Goal: Task Accomplishment & Management: Manage account settings

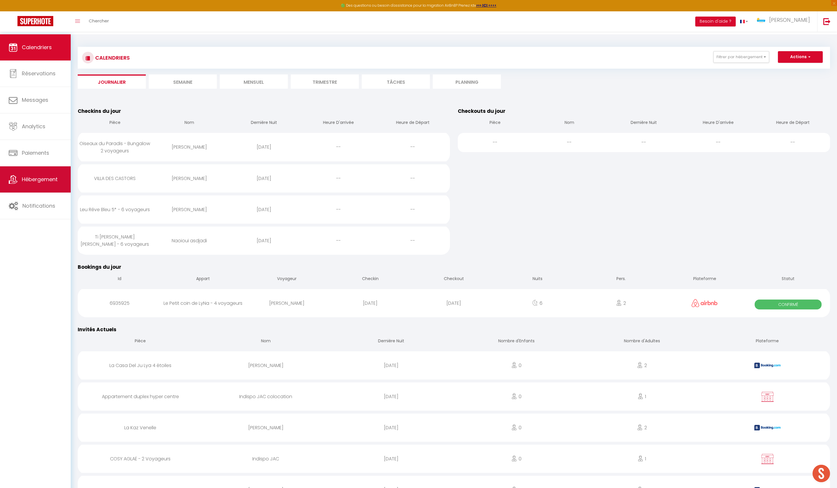
click at [42, 183] on span "Hébergement" at bounding box center [40, 179] width 36 height 7
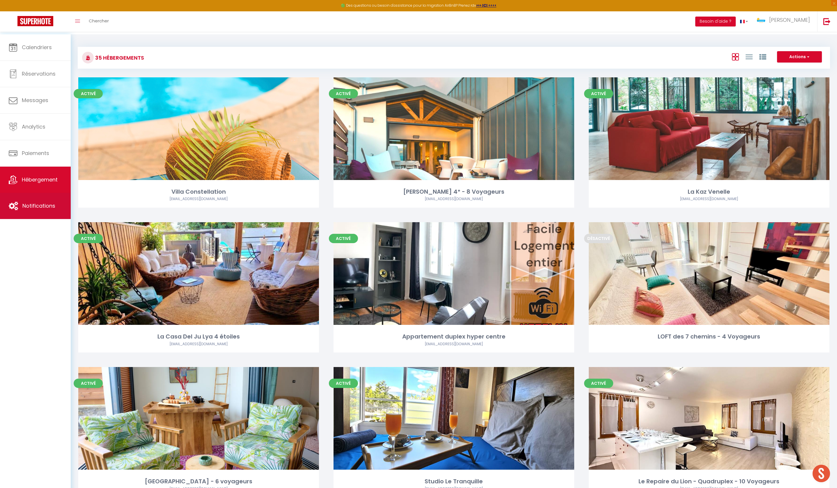
click at [26, 203] on link "Notifications" at bounding box center [35, 206] width 71 height 26
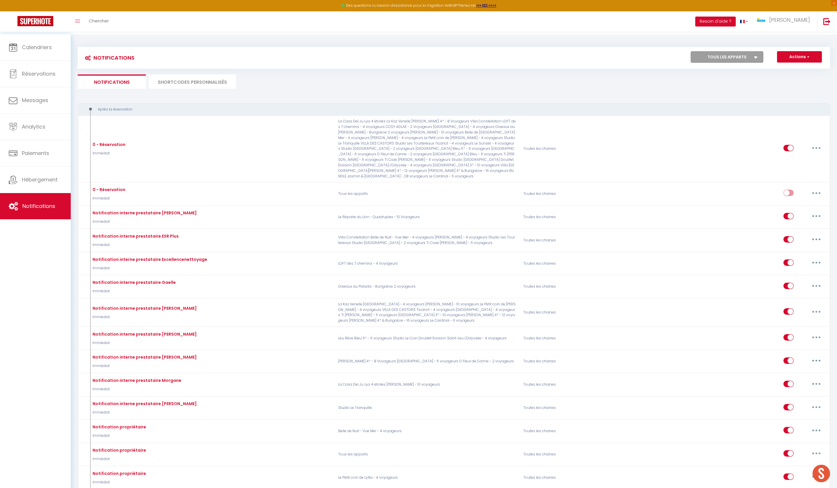
click at [196, 86] on li "SHORTCODES PERSONNALISÉS" at bounding box center [192, 82] width 87 height 14
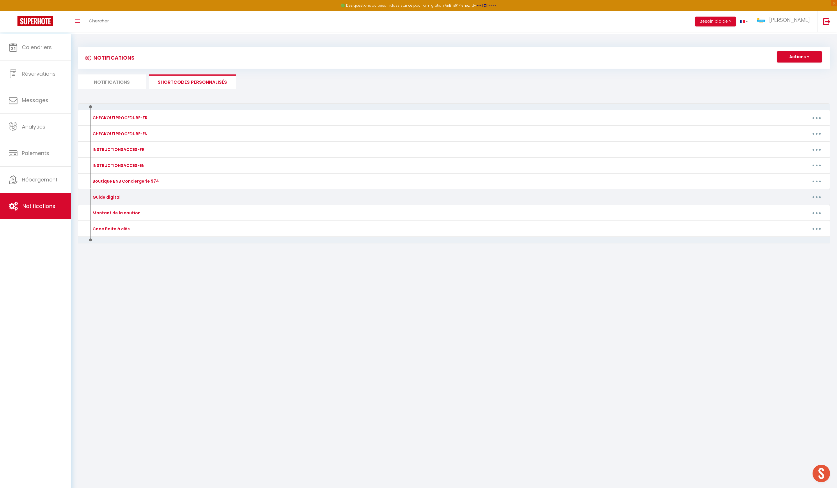
click at [809, 202] on button "button" at bounding box center [817, 197] width 16 height 9
click at [790, 215] on link "Editer" at bounding box center [801, 211] width 43 height 10
type input "Guide digital"
type textarea "Guide digital"
type textarea "[URL][DOMAIN_NAME]"
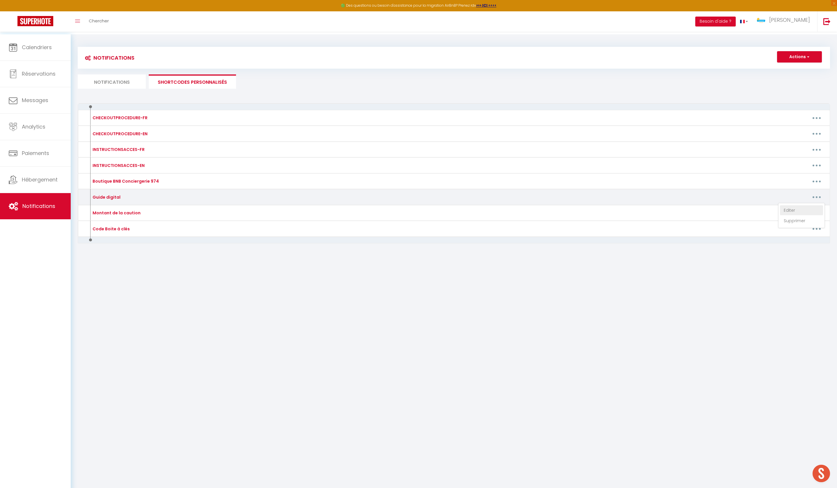
type textarea "[URL][DOMAIN_NAME]"
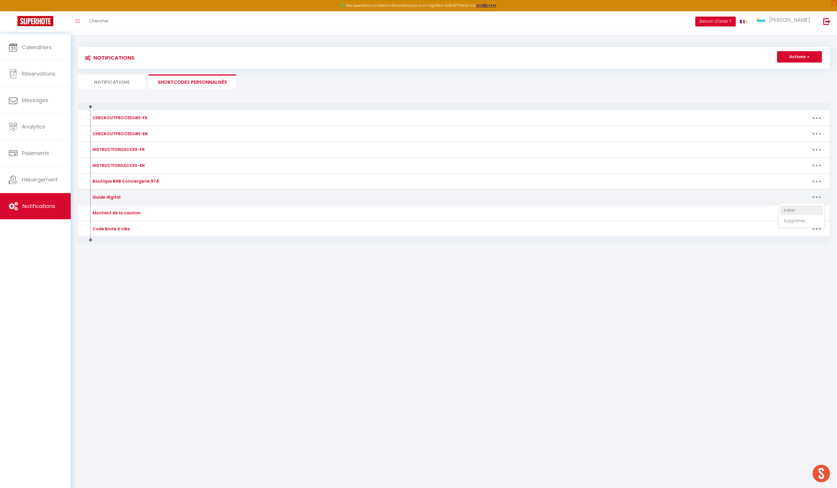
type textarea "[URL][DOMAIN_NAME]"
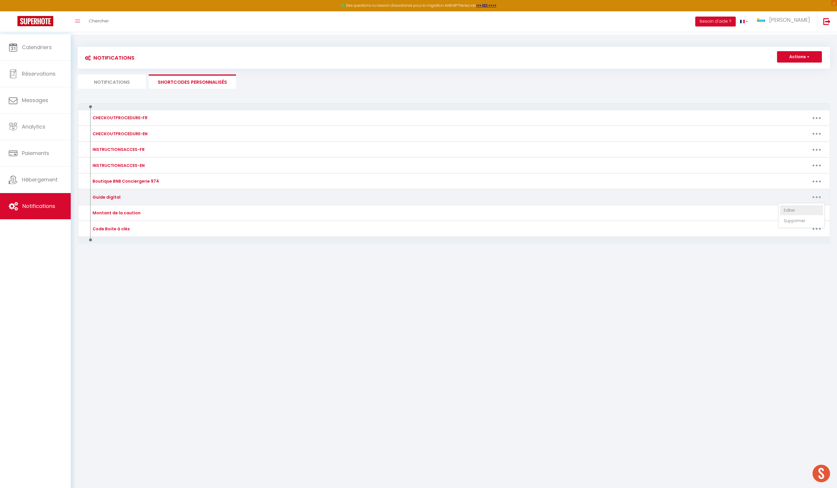
type textarea "[URL][DOMAIN_NAME]"
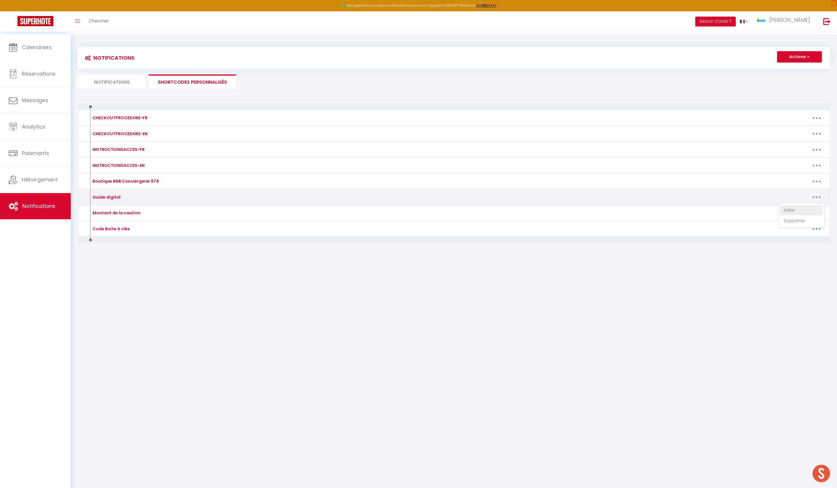
type textarea "[URL][DOMAIN_NAME]"
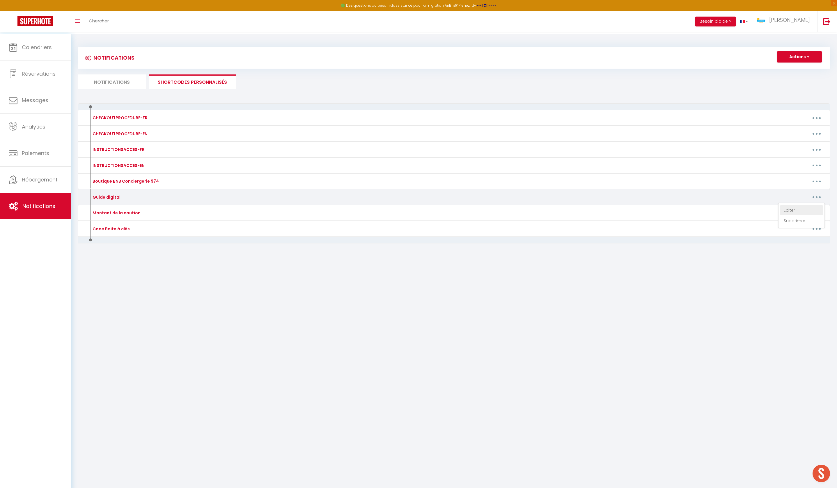
type textarea "[URL][DOMAIN_NAME]"
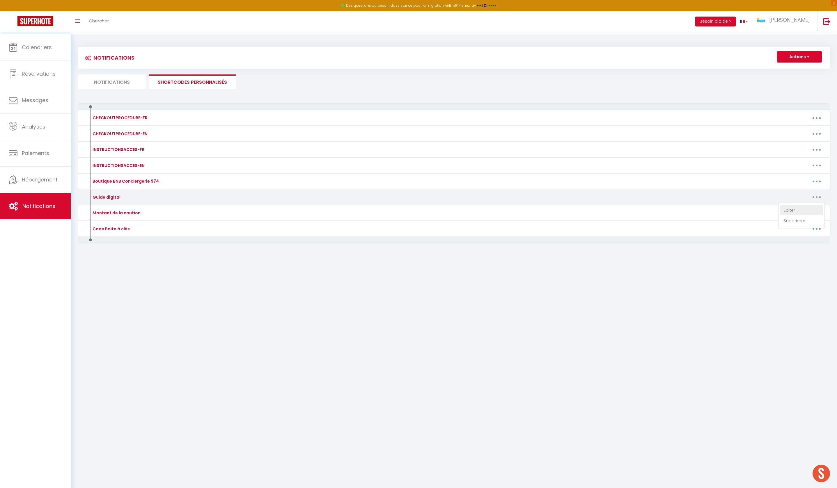
type textarea "[URL][DOMAIN_NAME]"
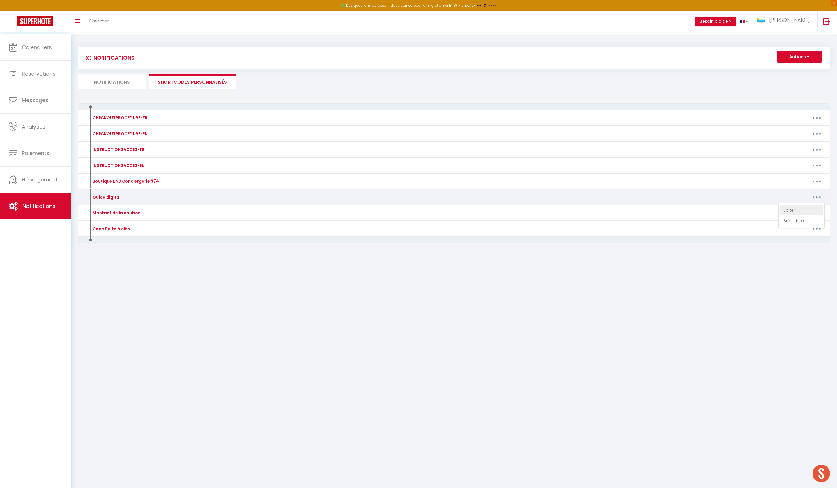
type textarea "VILLA LA POINTE 3* : [URL][DOMAIN_NAME] [PERSON_NAME][GEOGRAPHIC_DATA] 4* : [UR…"
type textarea "[URL][DOMAIN_NAME]"
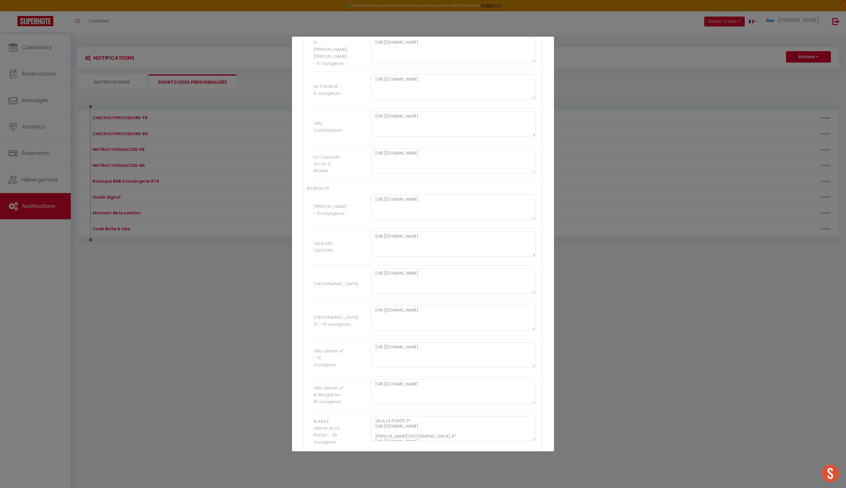
scroll to position [1002, 0]
paste textarea "[URL][DOMAIN_NAME]"
type textarea "[URL][DOMAIN_NAME]"
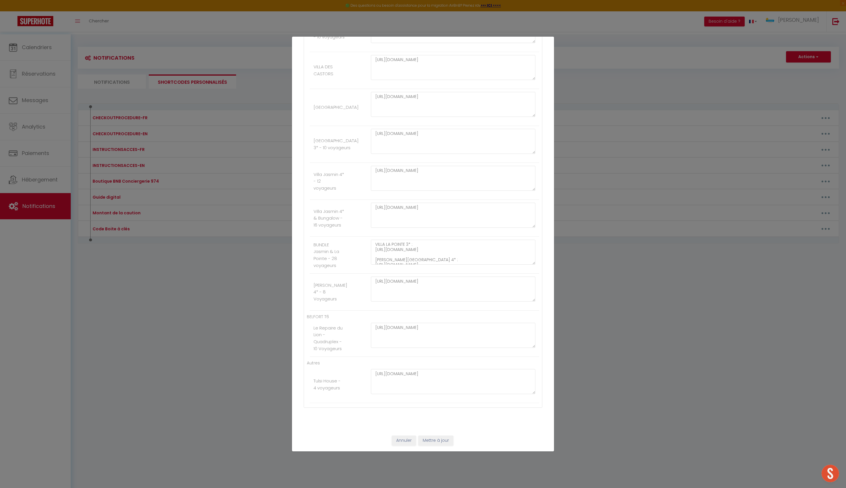
click at [447, 442] on button "Mettre à jour" at bounding box center [435, 441] width 35 height 10
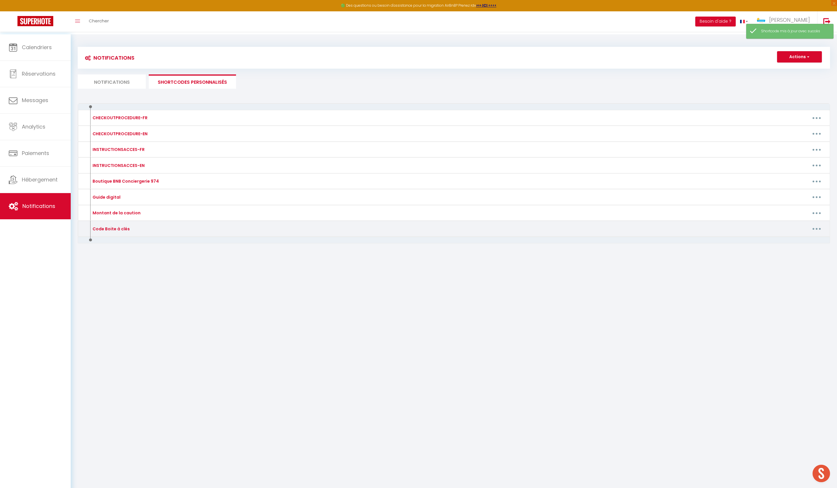
click at [815, 234] on button "button" at bounding box center [817, 228] width 16 height 9
click at [796, 247] on link "Editer" at bounding box center [801, 242] width 43 height 10
type input "Code Boite à clés"
type textarea "Code Boite à clés"
type textarea "0609"
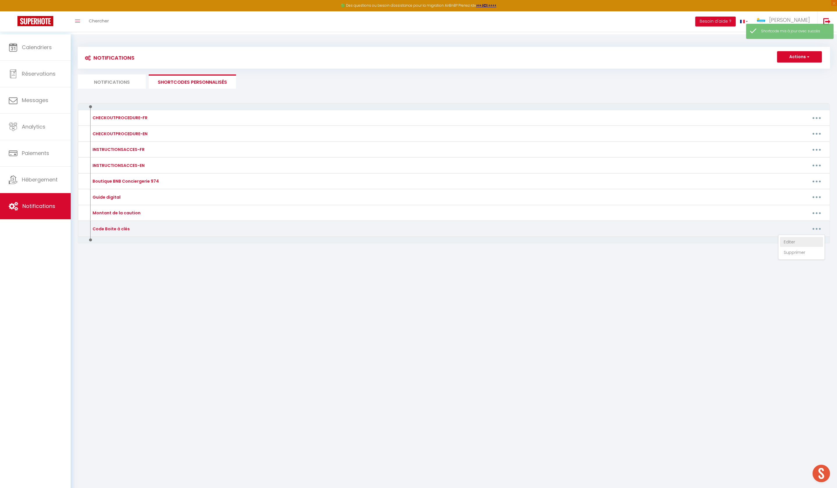
type textarea "2711"
type textarea "1956"
type textarea "7144"
type textarea "Accueil physique"
type textarea "Portail : 2908 / Porte B : 1002 Code boite à clés : 2615"
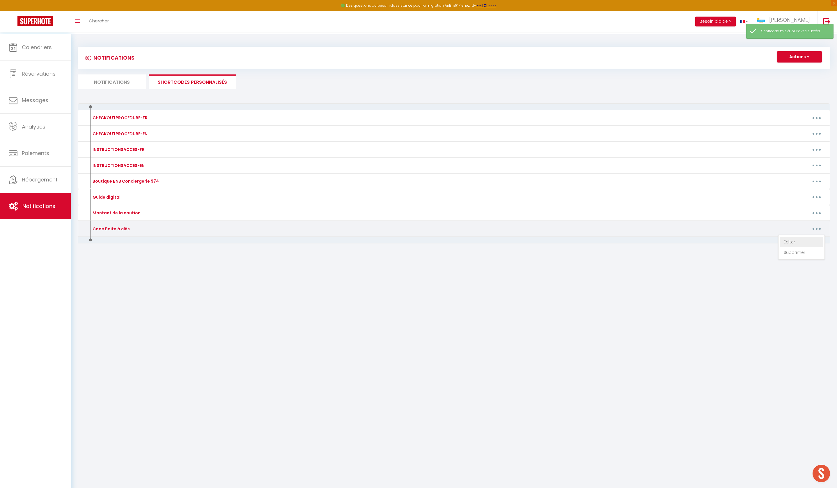
type textarea "Portillon/Gate : 1939 Boite à clés/Keybox : 0312"
type textarea "2711"
type textarea "1224"
type textarea "1956"
type textarea "2610"
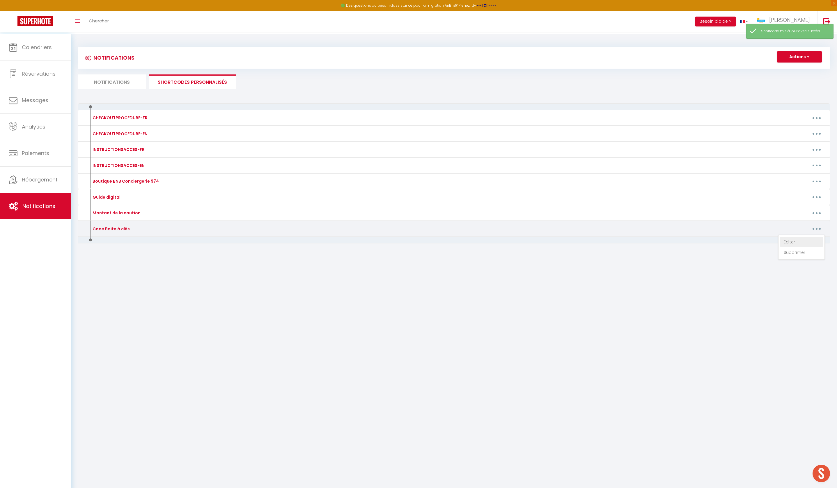
type textarea "Accueil personnalisé"
type textarea "Boite à clés (gauche) / Key box (left) : 2852"
type textarea "Boite à clés (droite) / Key box (right) : 2851"
type textarea "2010"
type textarea "Entrée de la résidence/Residence entrance : [STREET_ADDRESS]"
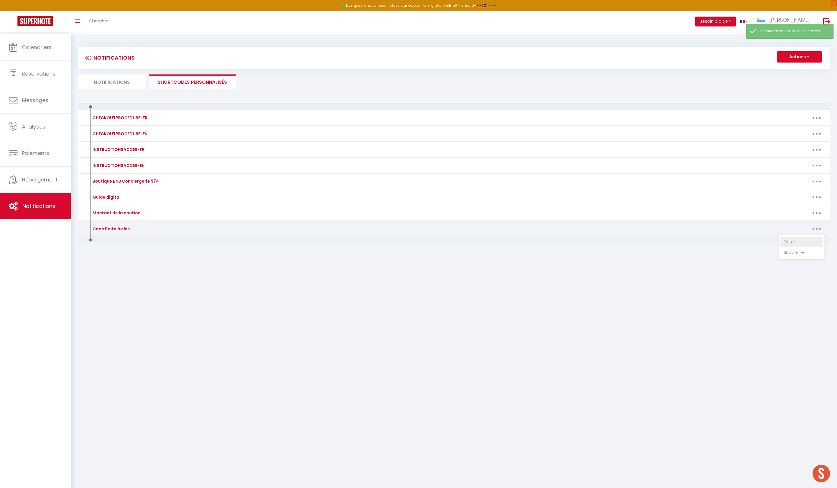
type textarea "CODE PORTE 1 (DOOR 1) : 5697# / CODE PORTE 2 (DOOR 2) : 6440 Boite à clés / Key…"
type textarea "Portillon / Gate : 4795 Boite à clés / Key box : 1402"
type textarea "Portail/Gate : A1971 Accueil personnalisé / Personalised welcome"
type textarea "2025"
type textarea "Code portail/portal : #3764 Boite à clés/Keybox : 2424"
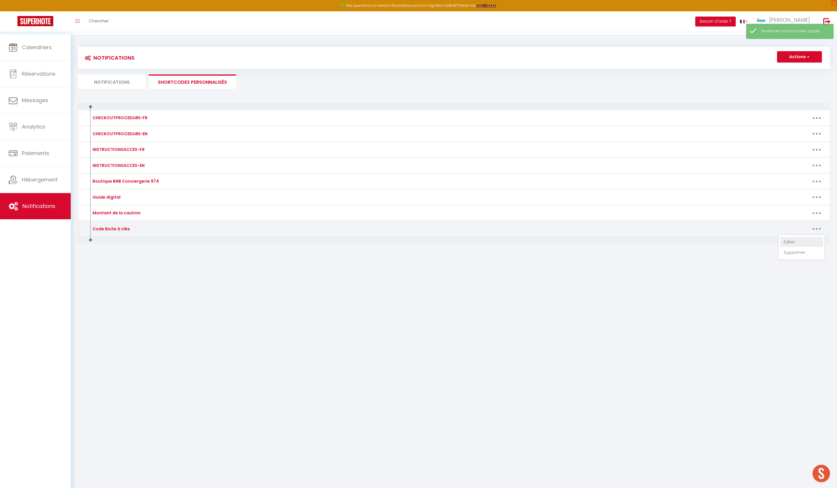
type textarea "8967"
type textarea "2659"
type textarea "6571"
type textarea "Entrée B4563 / Sortie A6431 Code boite à clé : 2022"
type textarea "Accueil personnalisé"
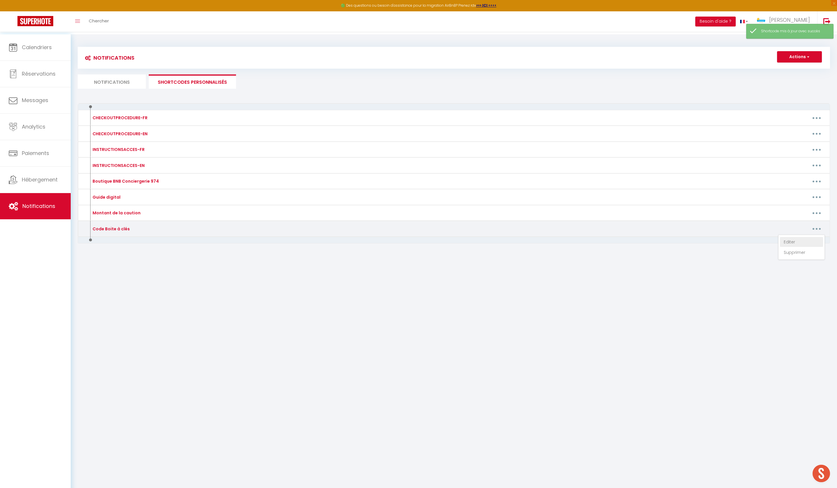
type textarea "0131"
type textarea "2025"
type textarea "Accueil personnalisé / Personalised welcome"
type textarea "Accueil personnalisé / Personalised welcome Boite à clés / Key Box : 8275"
type textarea "Accueil personnalisé / Personalised welcome Boite à clés / Keybox : 1688"
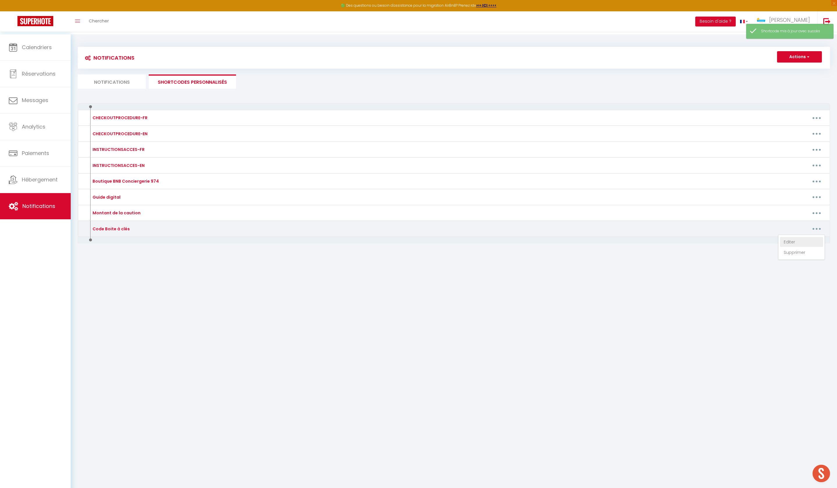
type textarea "Accueil personnalisé / Personalised welcome Boite à clés / Keybox : 1688"
type textarea "Accueil personnalisé / Personalised welcome [GEOGRAPHIC_DATA]*: Boite à clés / …"
type textarea "1002"
type textarea "3525"
type textarea "2233"
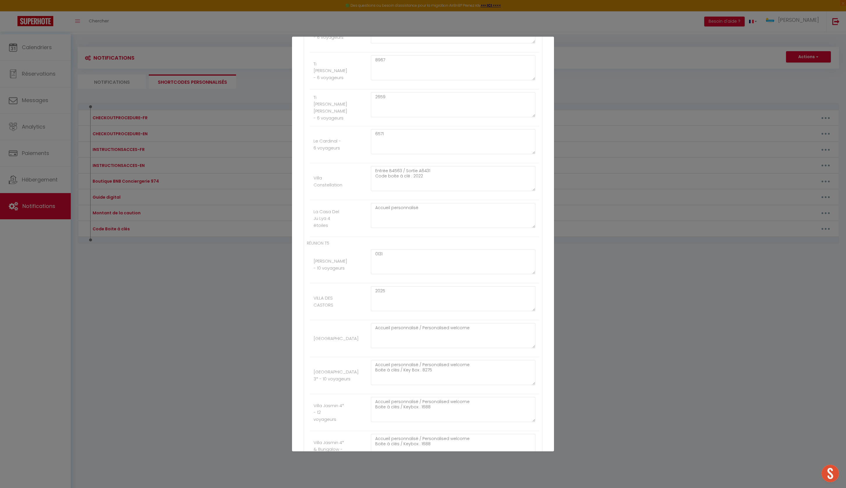
scroll to position [945, 0]
drag, startPoint x: 504, startPoint y: 176, endPoint x: 377, endPoint y: 176, distance: 126.9
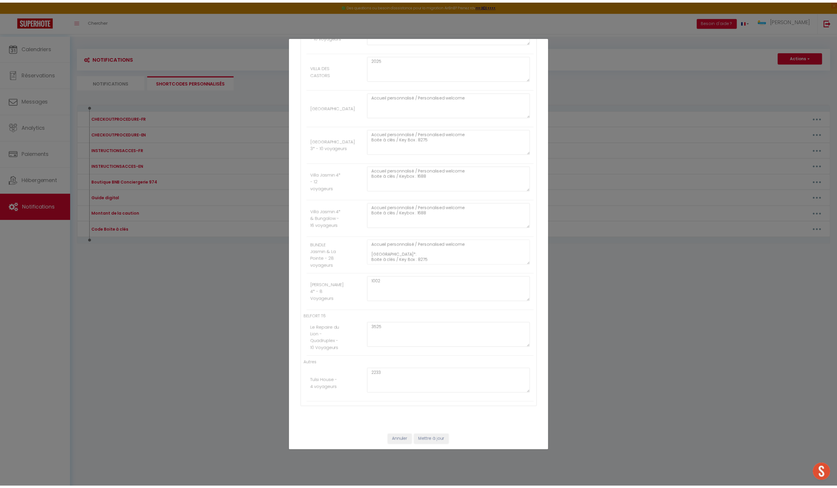
scroll to position [1595, 0]
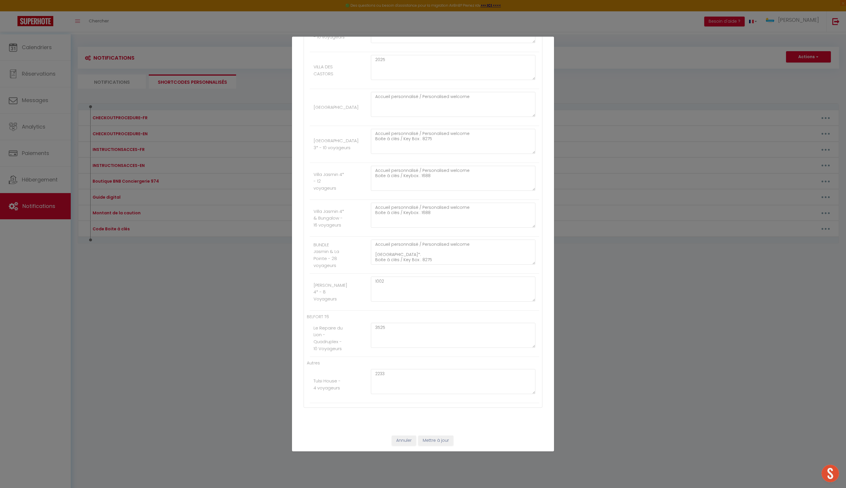
type textarea "Portail/Gate : A1971 Boite à clés / Key box :"
click at [434, 440] on button "Mettre à jour" at bounding box center [435, 441] width 35 height 10
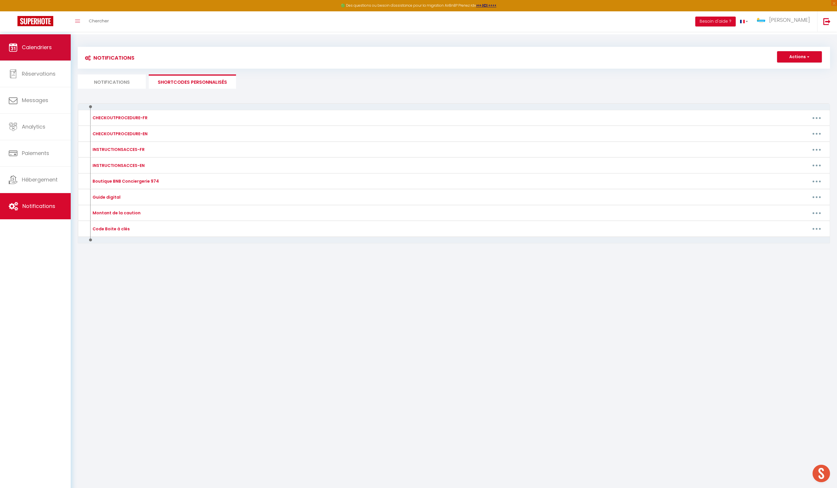
click at [40, 55] on link "Calendriers" at bounding box center [35, 47] width 71 height 26
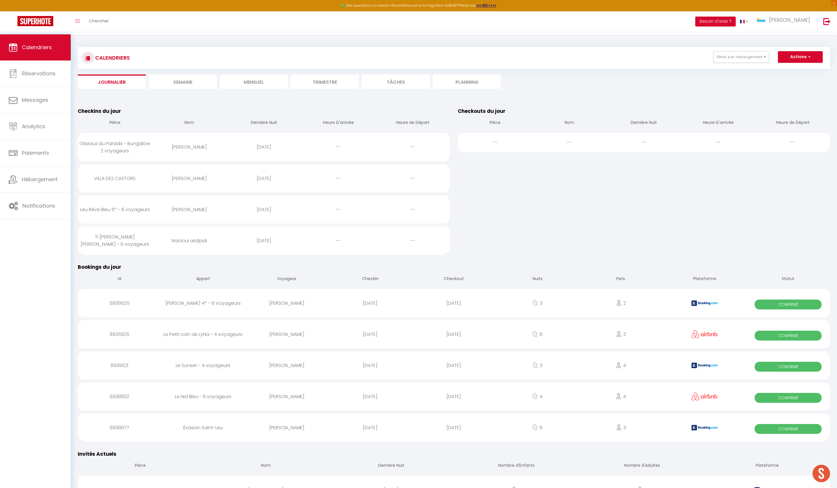
click at [190, 87] on li "Semaine" at bounding box center [183, 82] width 68 height 14
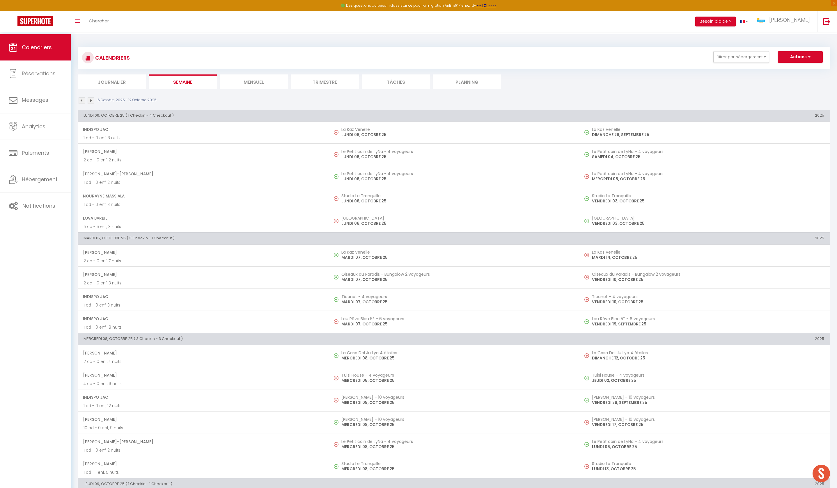
click at [249, 86] on li "Mensuel" at bounding box center [254, 82] width 68 height 14
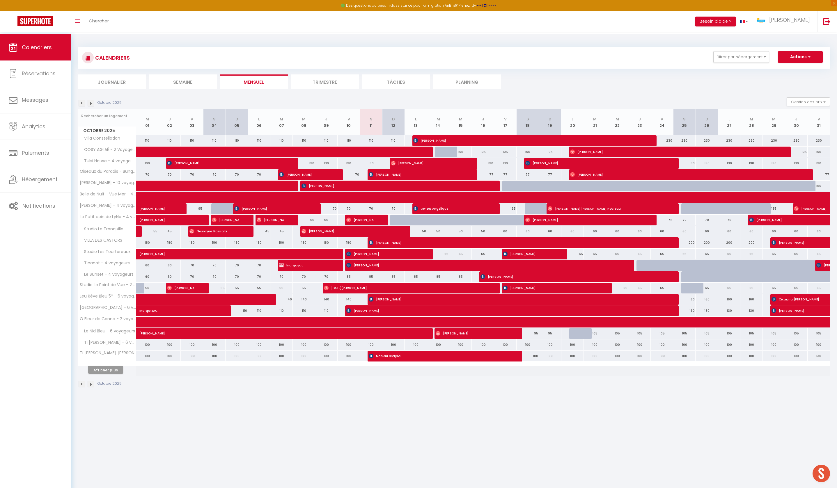
click at [120, 374] on button "Afficher plus" at bounding box center [105, 370] width 35 height 8
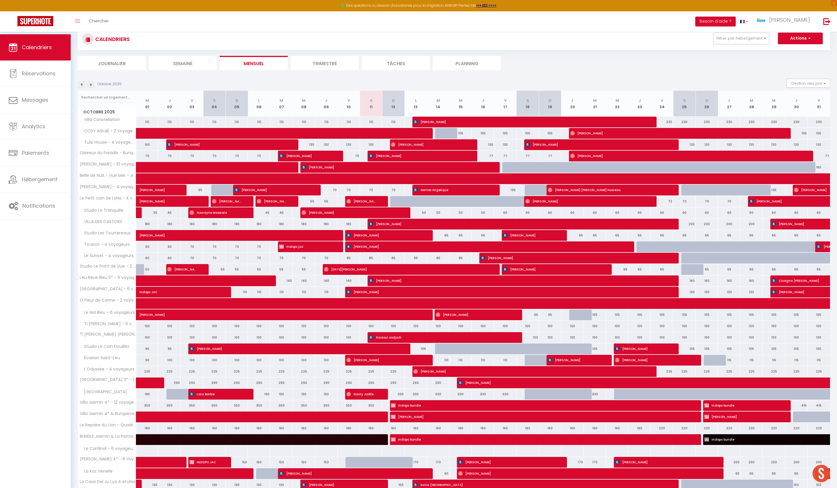
scroll to position [20, 0]
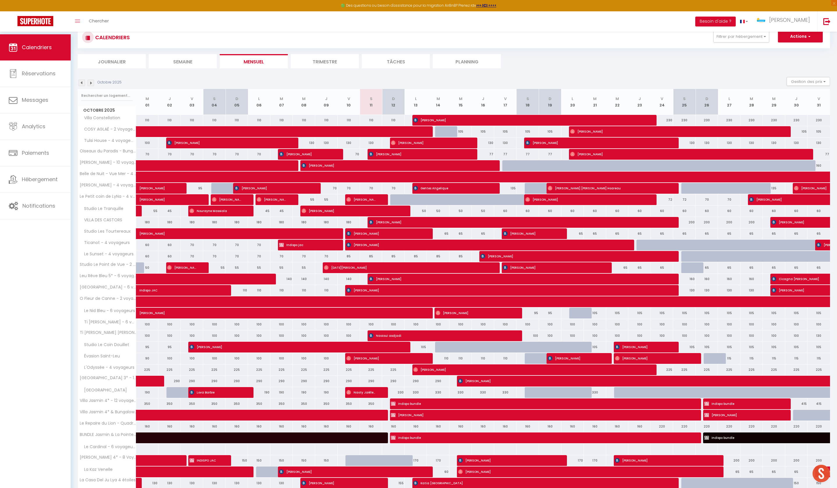
click at [437, 376] on span "[PERSON_NAME]" at bounding box center [527, 369] width 229 height 11
select select "OK"
select select "0"
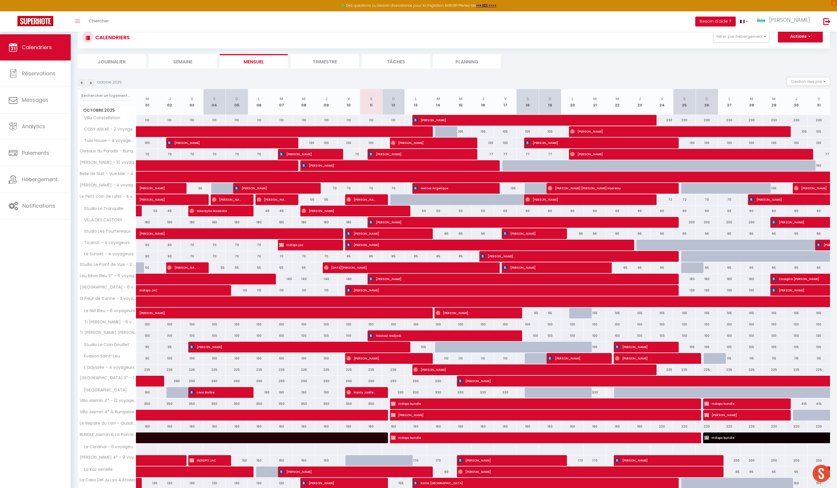
select select "1"
select select
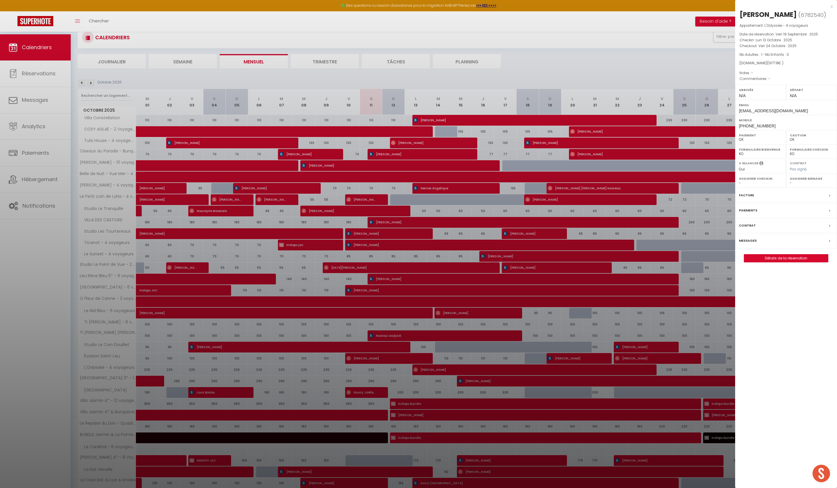
click at [402, 292] on div at bounding box center [418, 244] width 837 height 488
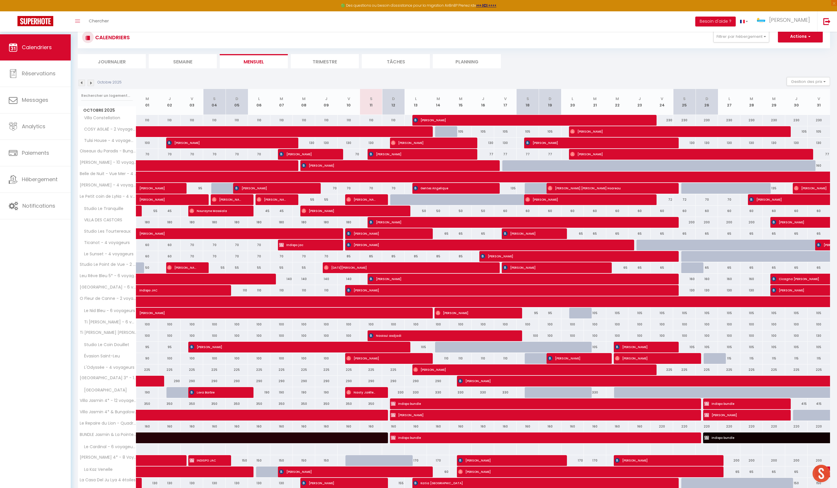
click at [402, 285] on span "[PERSON_NAME]" at bounding box center [516, 279] width 295 height 11
